Goal: Transaction & Acquisition: Purchase product/service

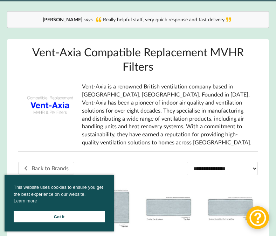
scroll to position [70, 0]
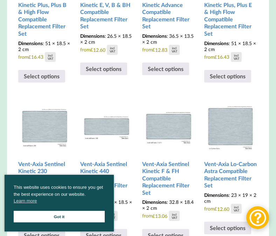
scroll to position [315, 0]
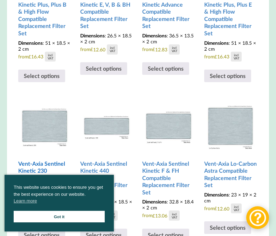
click at [31, 118] on img at bounding box center [44, 125] width 53 height 53
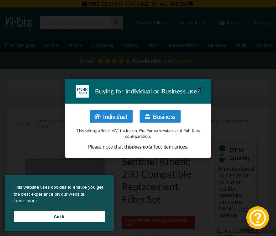
click at [71, 41] on div "Buying for Individual or Business use? Individual Business This setting affects…" at bounding box center [138, 118] width 276 height 236
